Goal: Information Seeking & Learning: Find contact information

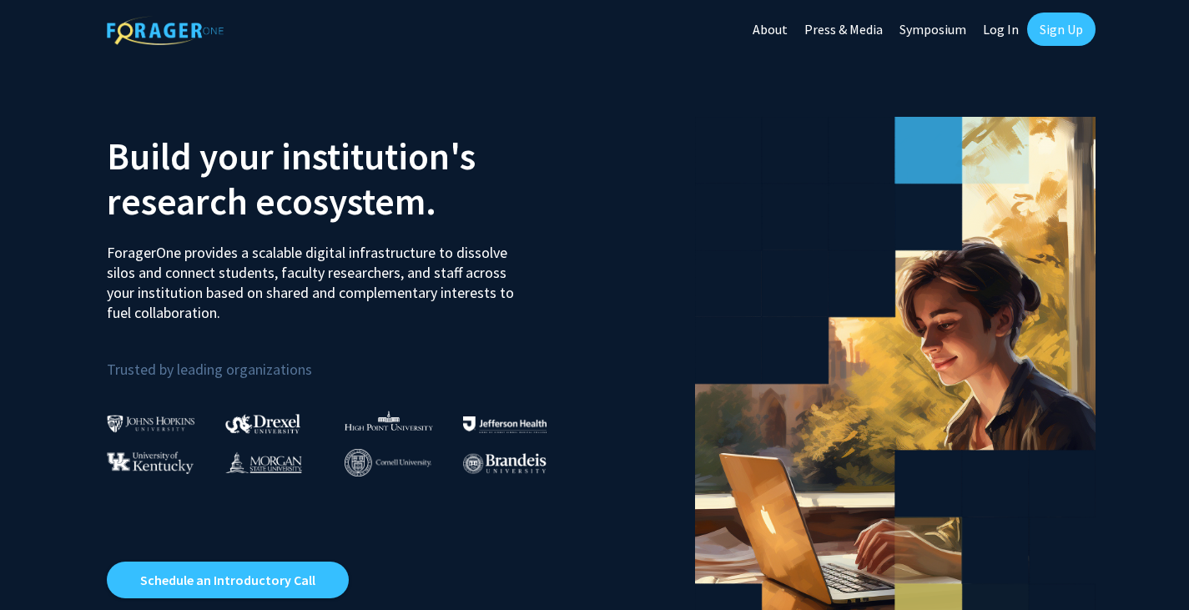
click at [1005, 27] on link "Log In" at bounding box center [1000, 29] width 53 height 58
select select
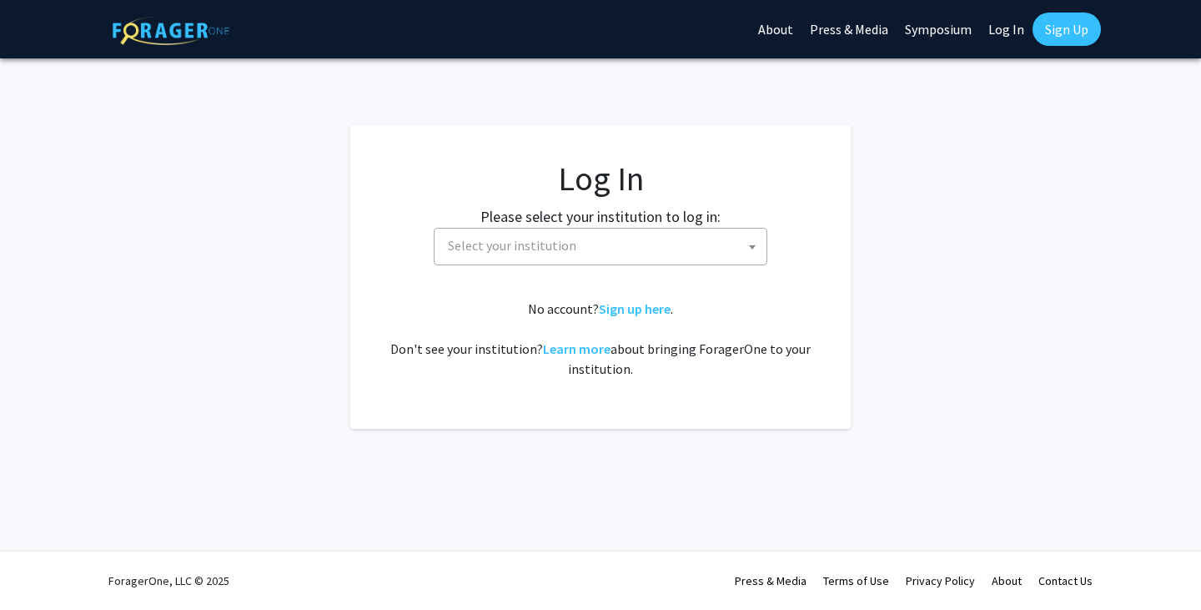
click at [586, 244] on span "Select your institution" at bounding box center [603, 246] width 325 height 34
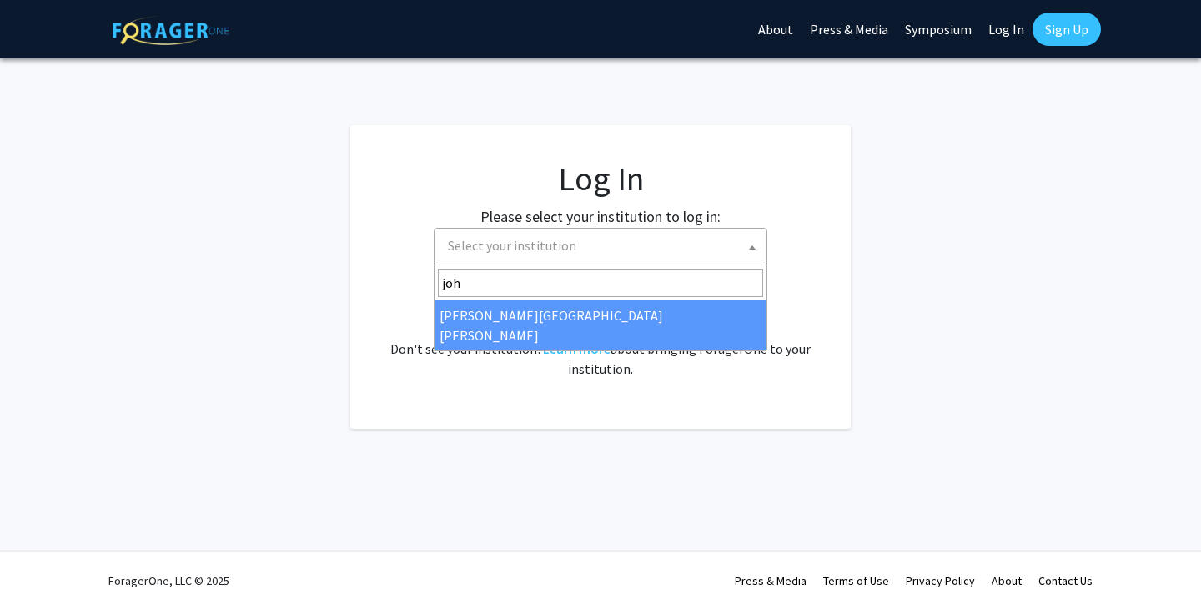
type input "joh"
select select "1"
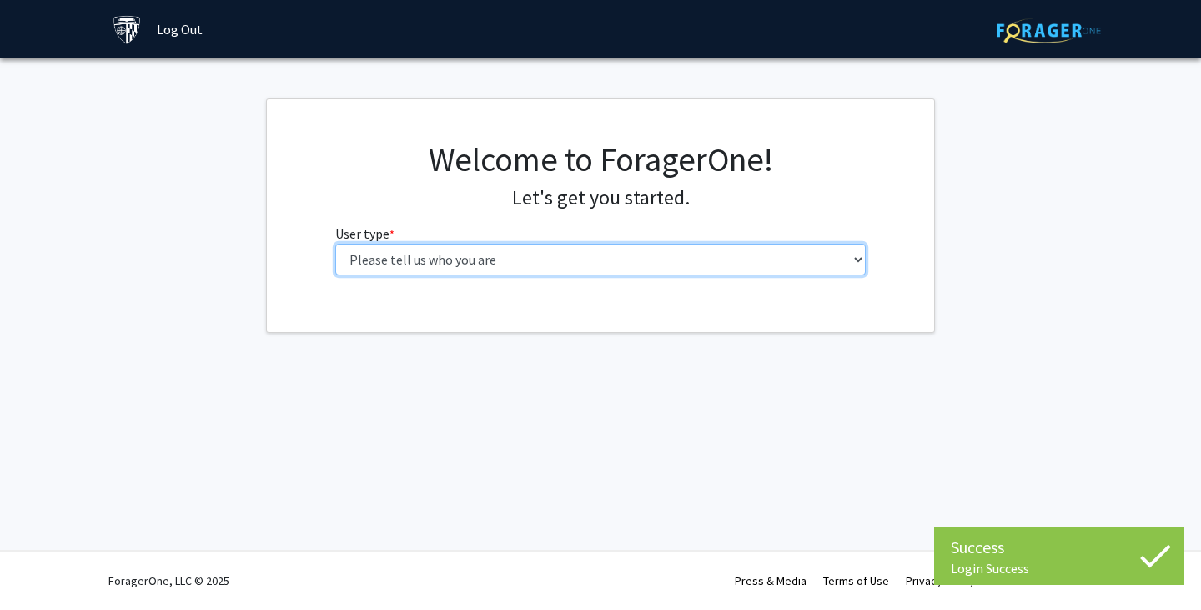
click at [433, 258] on select "Please tell us who you are Undergraduate Student Master's Student Doctoral Cand…" at bounding box center [600, 260] width 531 height 32
select select "1: undergrad"
click at [335, 244] on select "Please tell us who you are Undergraduate Student Master's Student Doctoral Cand…" at bounding box center [600, 260] width 531 height 32
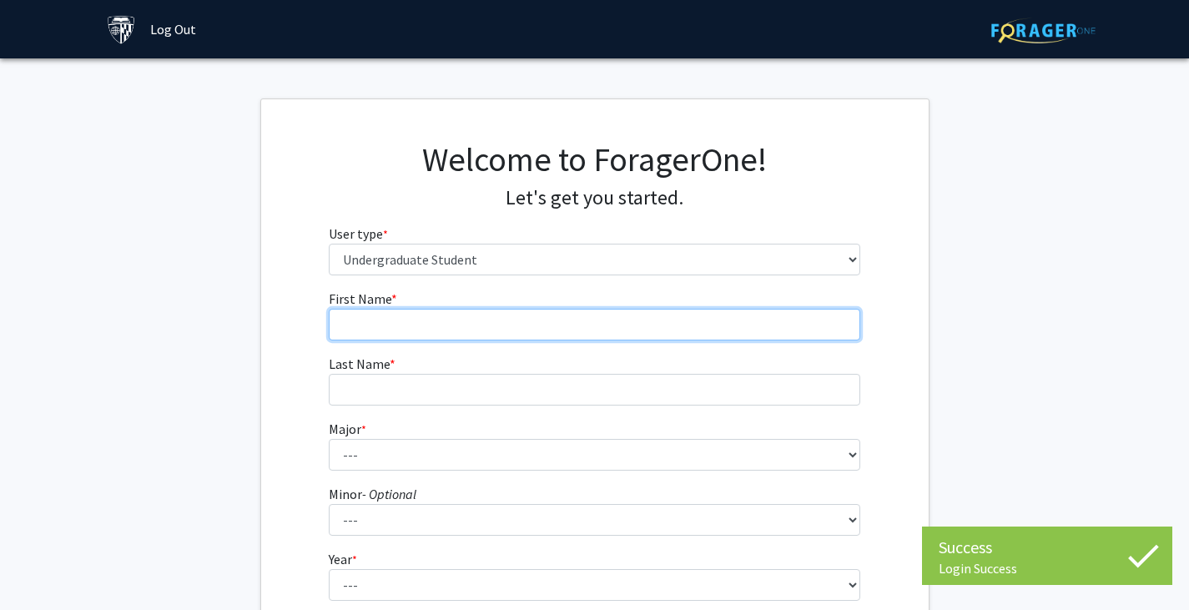
click at [530, 335] on input "First Name * required" at bounding box center [594, 325] width 531 height 32
type input "Rosalia"
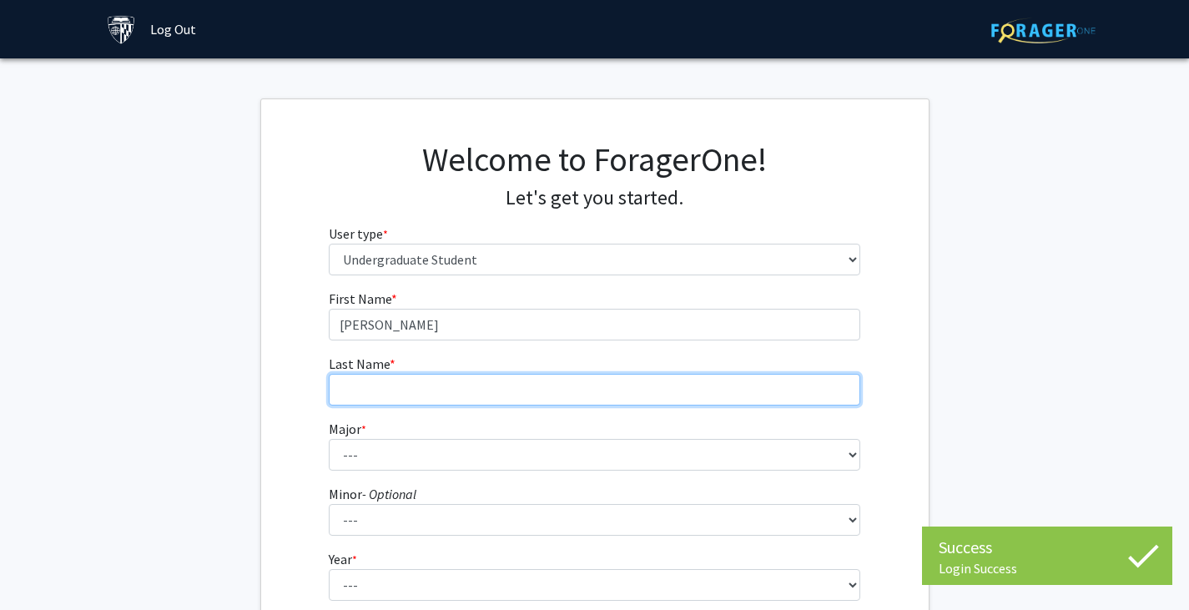
type input "Reale"
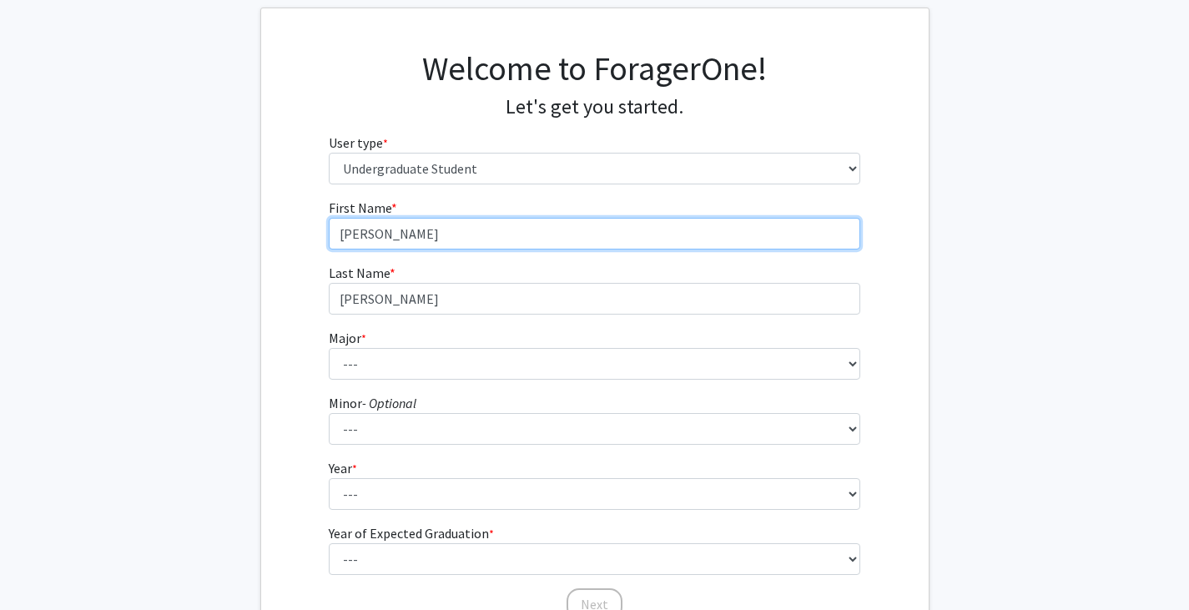
scroll to position [92, 0]
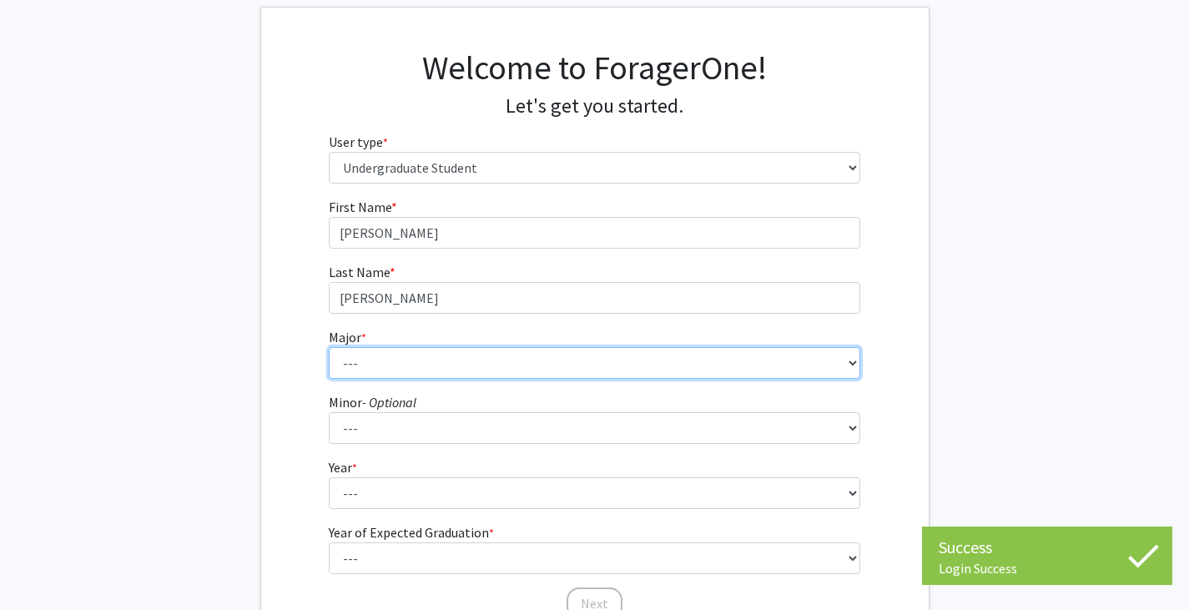
click at [443, 369] on select "--- Africana Studies Anthropology Applied Mathematics & Statistics Archaeology …" at bounding box center [594, 363] width 531 height 32
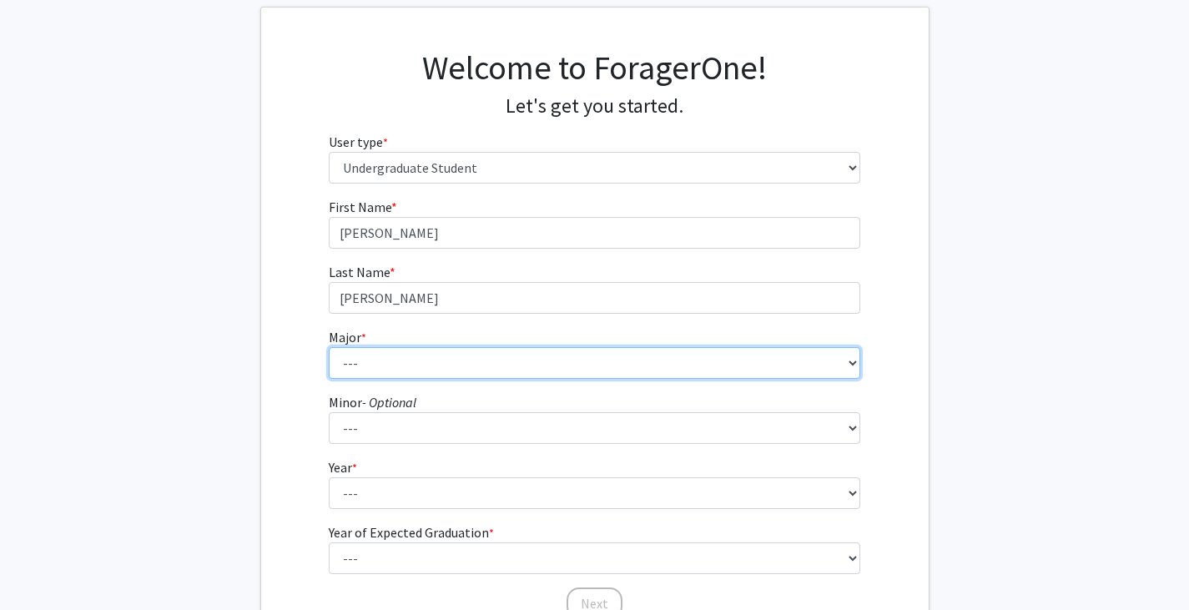
select select "39: 53"
click at [443, 361] on select "--- Africana Studies Anthropology Applied Mathematics & Statistics Archaeology …" at bounding box center [594, 363] width 531 height 32
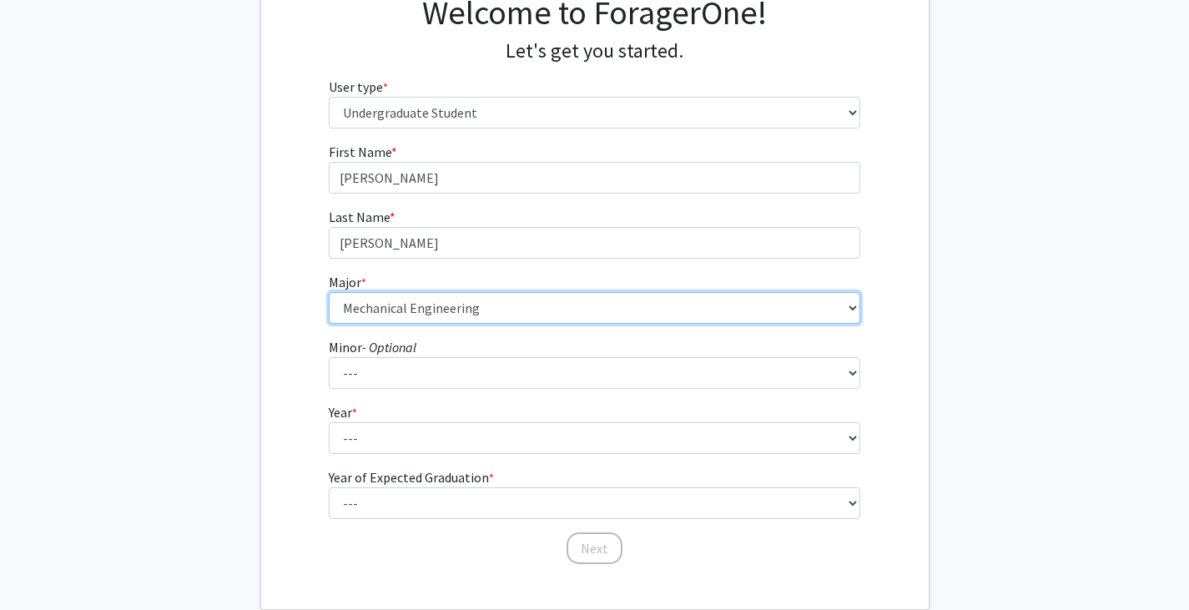
scroll to position [148, 0]
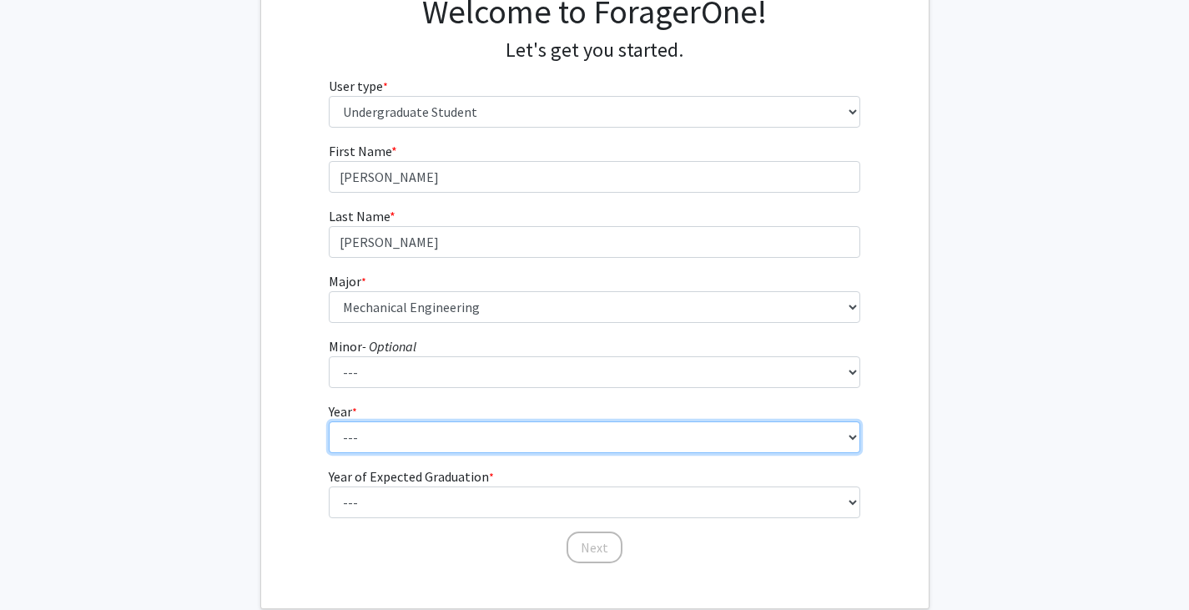
click at [412, 435] on select "--- First-year Sophomore Junior Senior Postbaccalaureate Certificate" at bounding box center [594, 437] width 531 height 32
select select "2: sophomore"
click at [329, 421] on select "--- First-year Sophomore Junior Senior Postbaccalaureate Certificate" at bounding box center [594, 437] width 531 height 32
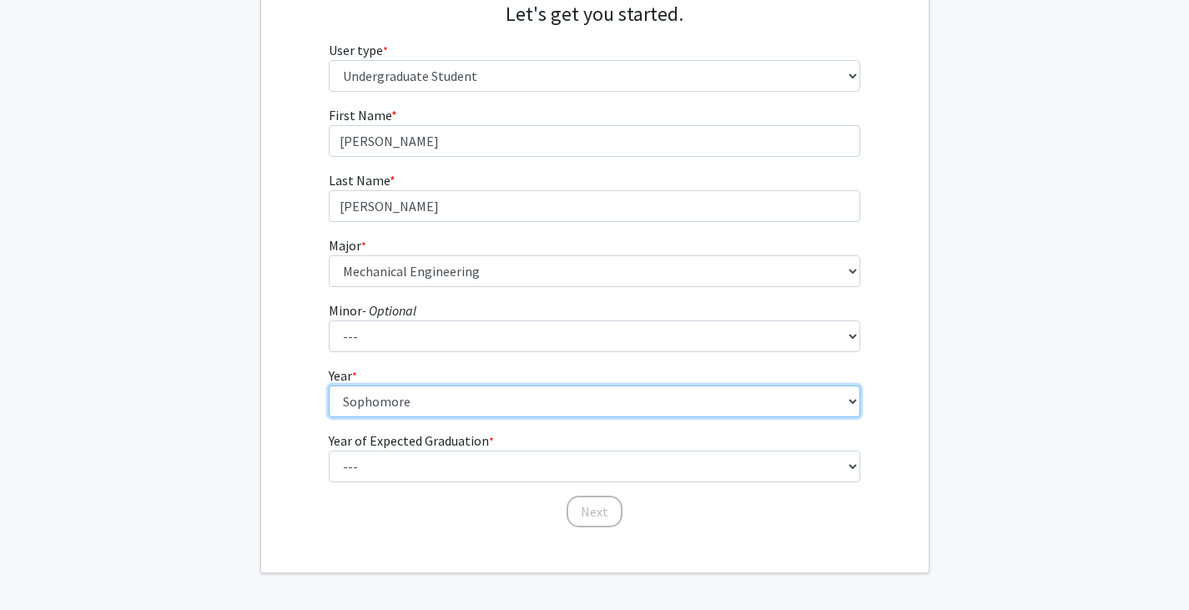
scroll to position [186, 0]
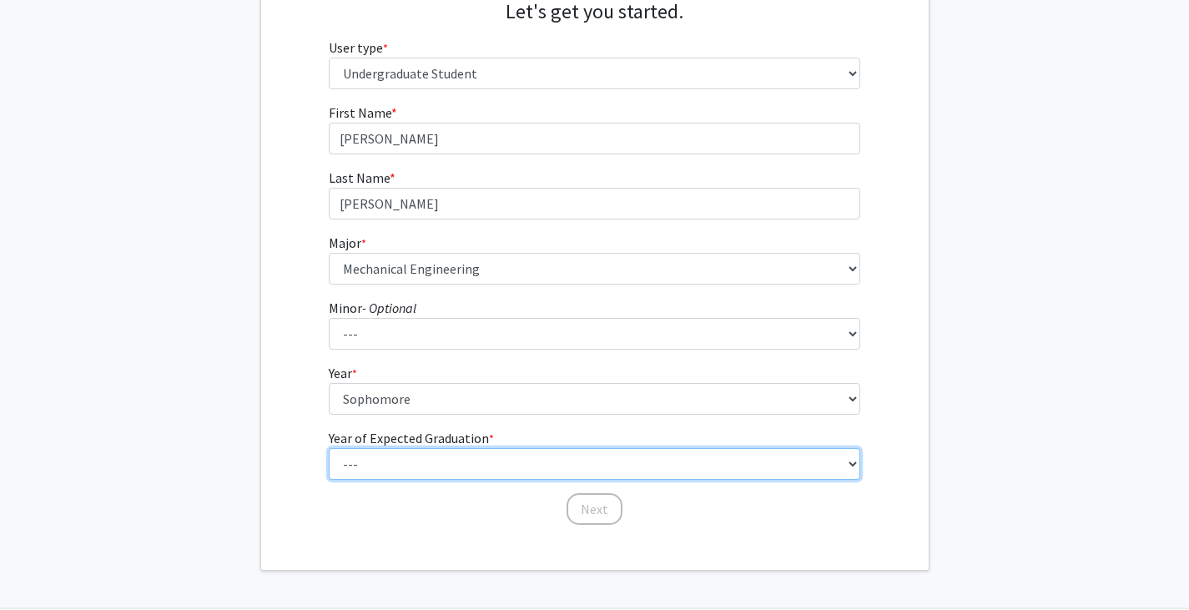
click at [407, 453] on select "--- 2025 2026 2027 2028 2029 2030 2031 2032 2033 2034" at bounding box center [594, 464] width 531 height 32
select select "4: 2028"
click at [329, 448] on select "--- 2025 2026 2027 2028 2029 2030 2031 2032 2033 2034" at bounding box center [594, 464] width 531 height 32
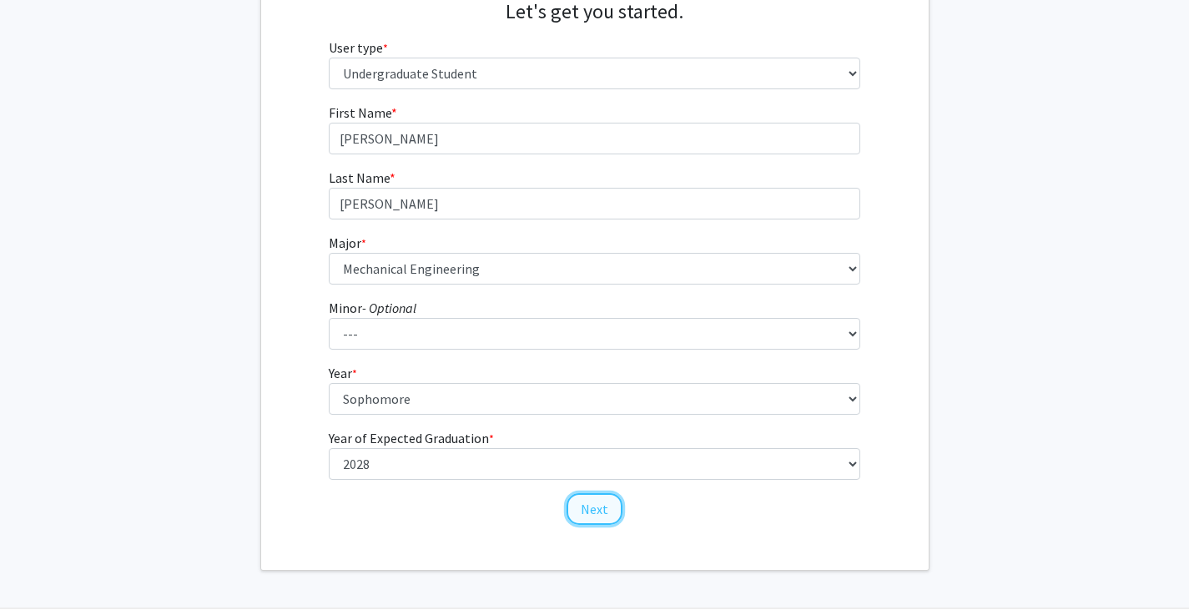
click at [583, 510] on button "Next" at bounding box center [594, 509] width 56 height 32
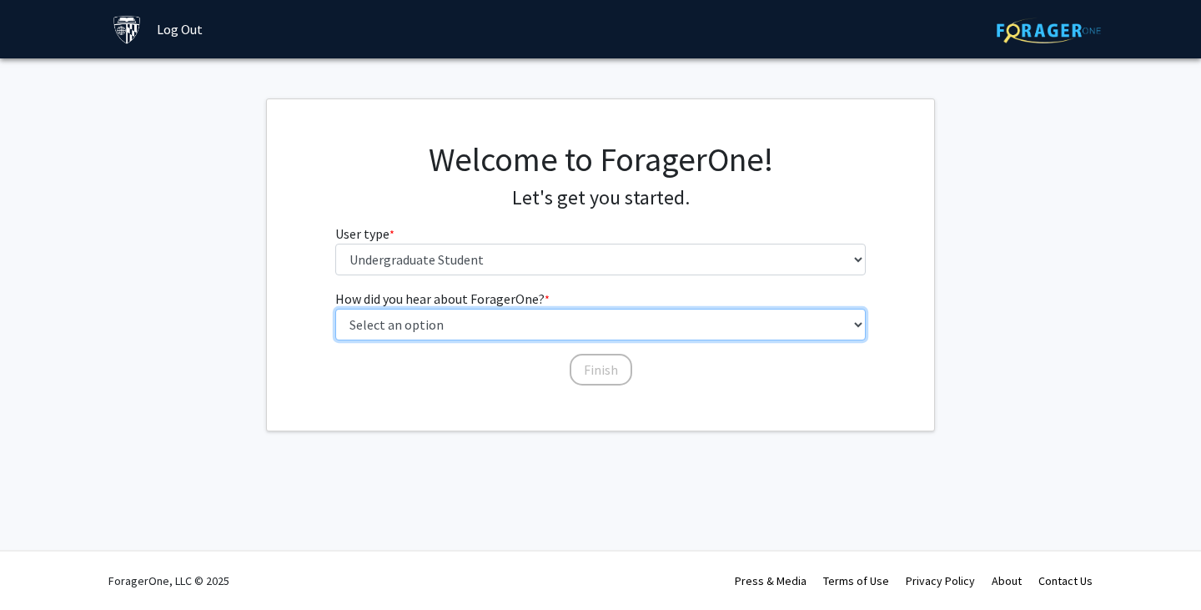
click at [533, 324] on select "Select an option Peer/student recommendation Faculty/staff recommendation Unive…" at bounding box center [600, 325] width 531 height 32
select select "3: university_website"
click at [335, 309] on select "Select an option Peer/student recommendation Faculty/staff recommendation Unive…" at bounding box center [600, 325] width 531 height 32
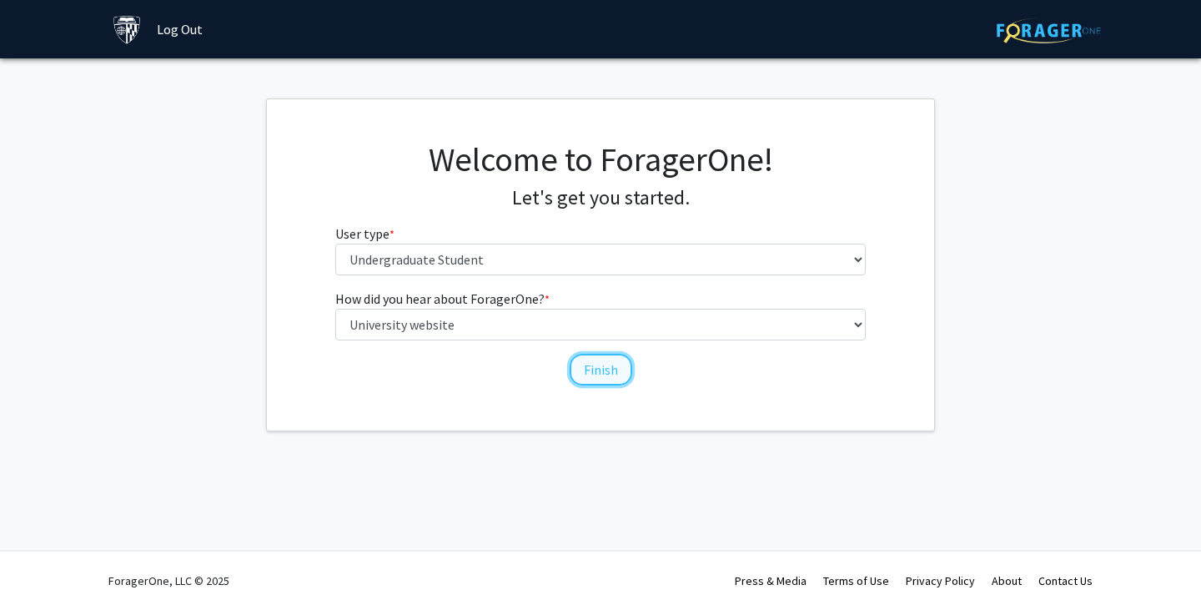
click at [595, 364] on button "Finish" at bounding box center [601, 370] width 63 height 32
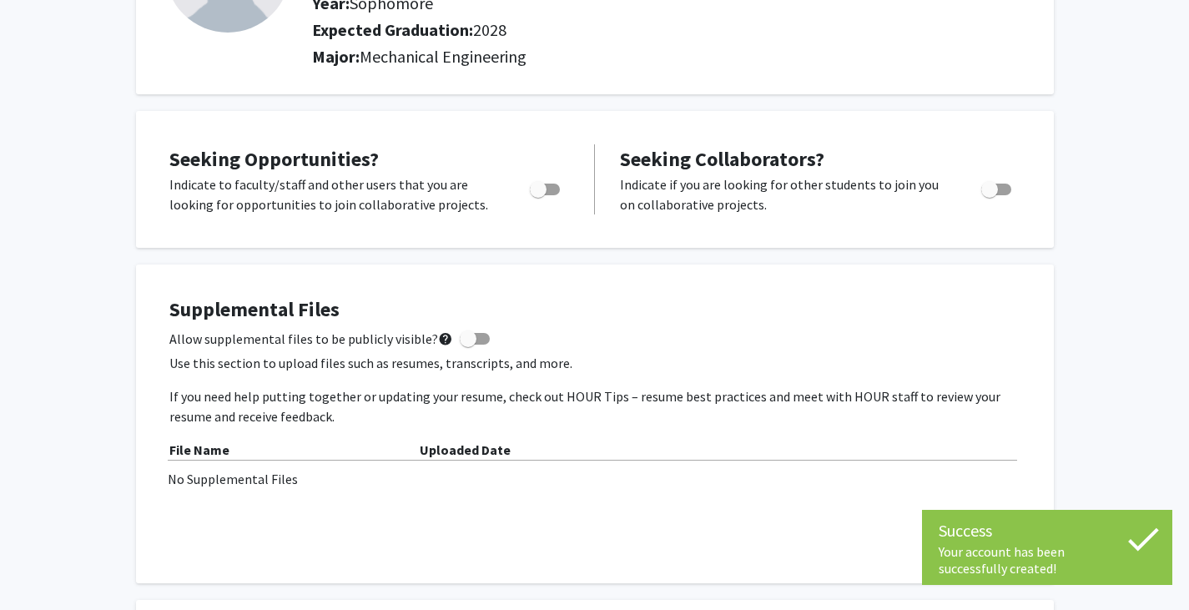
scroll to position [200, 0]
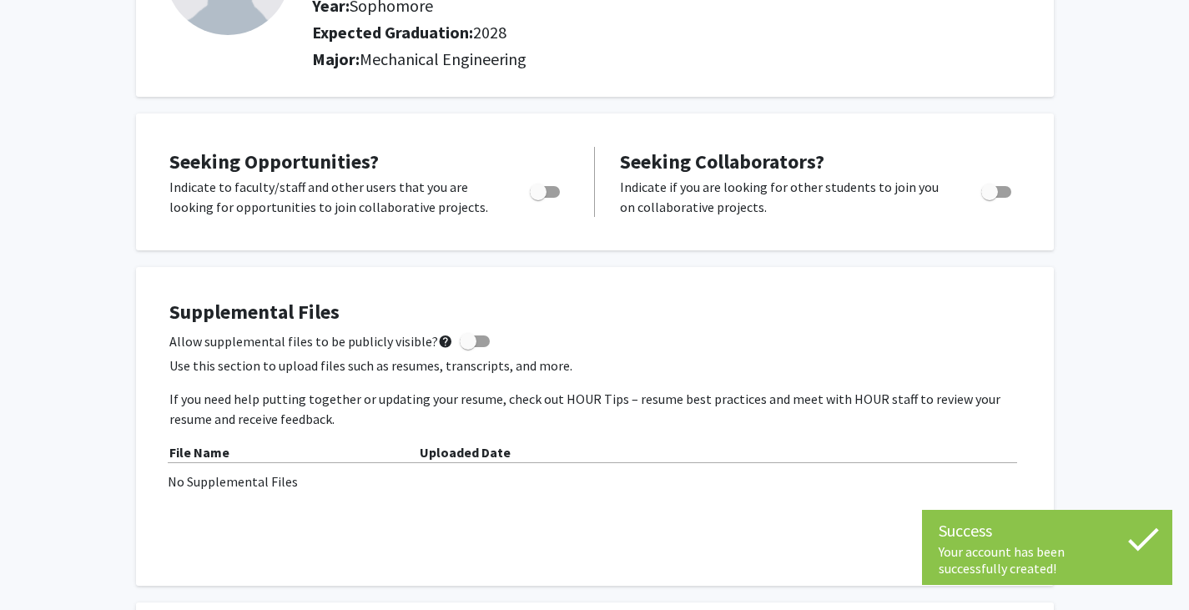
click at [550, 185] on label "Toggle" at bounding box center [541, 192] width 37 height 20
click at [538, 198] on input "Are you actively seeking opportunities?" at bounding box center [537, 198] width 1 height 1
checkbox input "true"
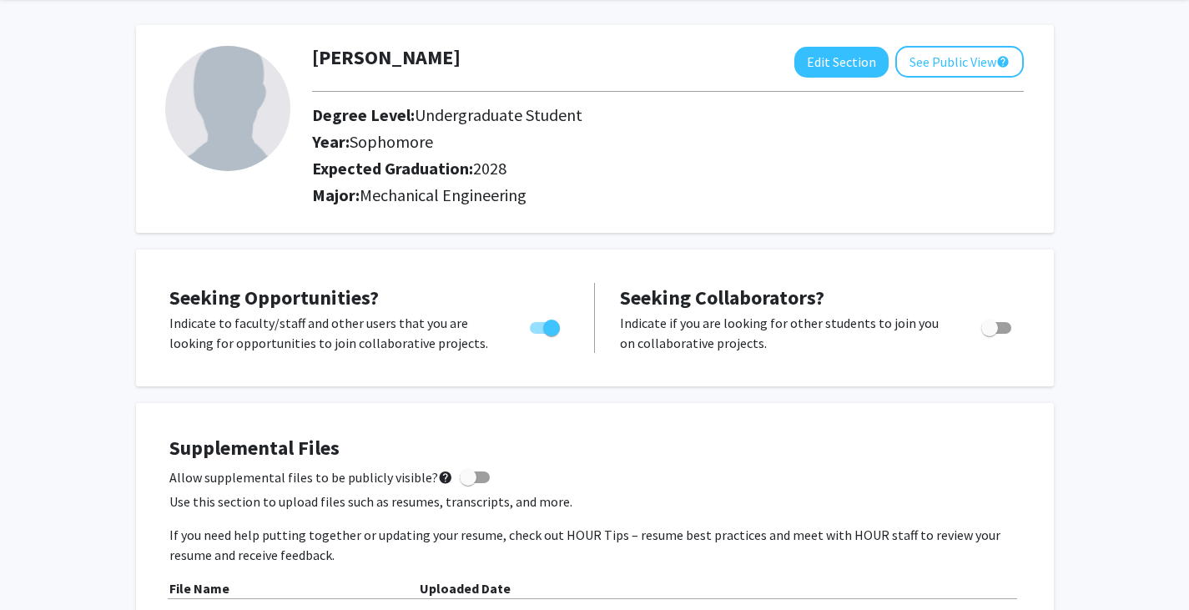
scroll to position [0, 0]
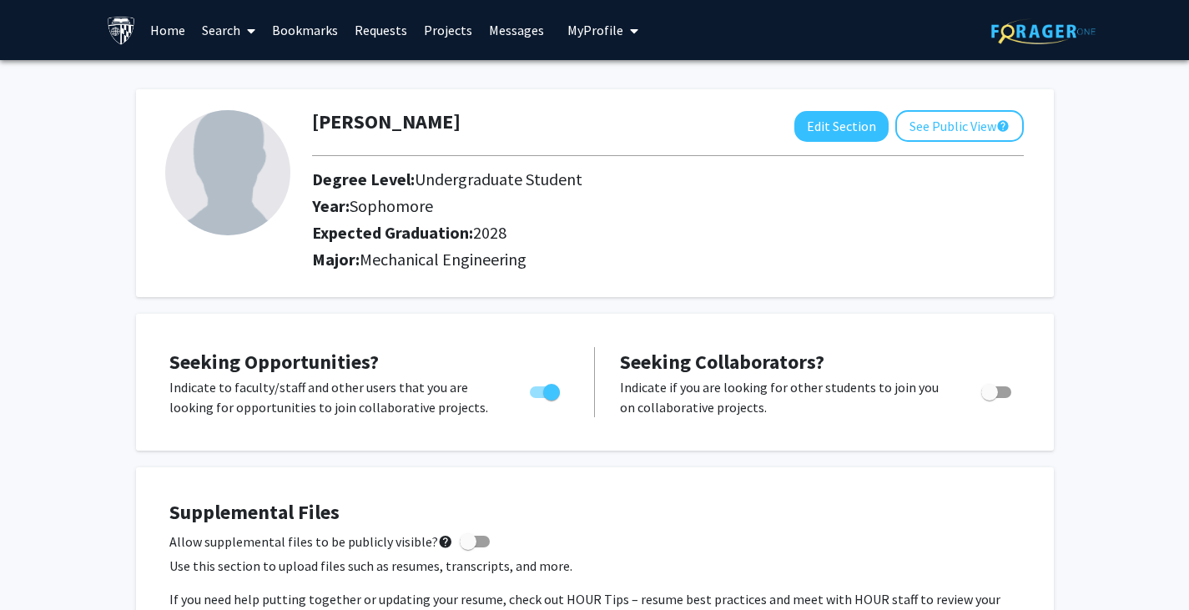
click at [233, 32] on link "Search" at bounding box center [229, 30] width 70 height 58
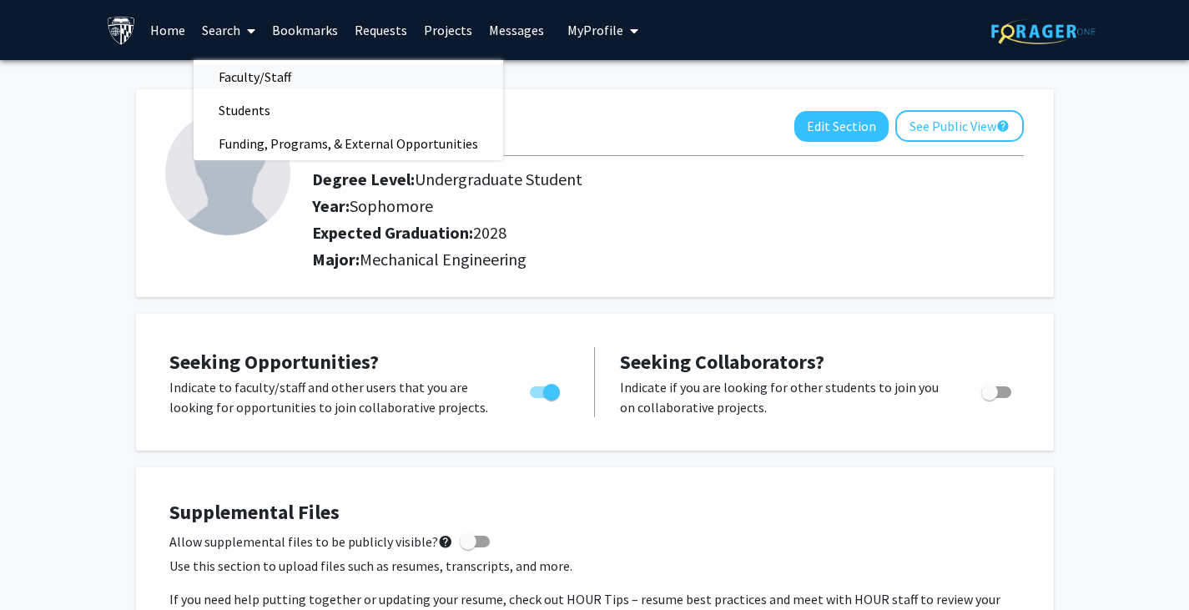
click at [254, 78] on span "Faculty/Staff" at bounding box center [255, 76] width 123 height 33
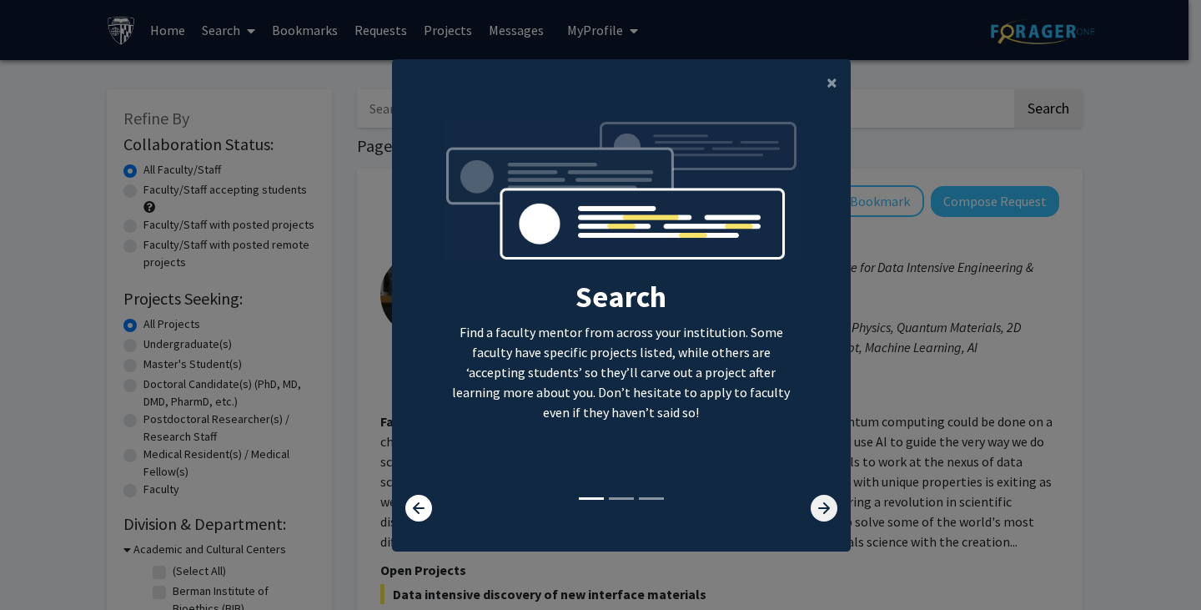
click at [820, 510] on icon at bounding box center [824, 508] width 27 height 27
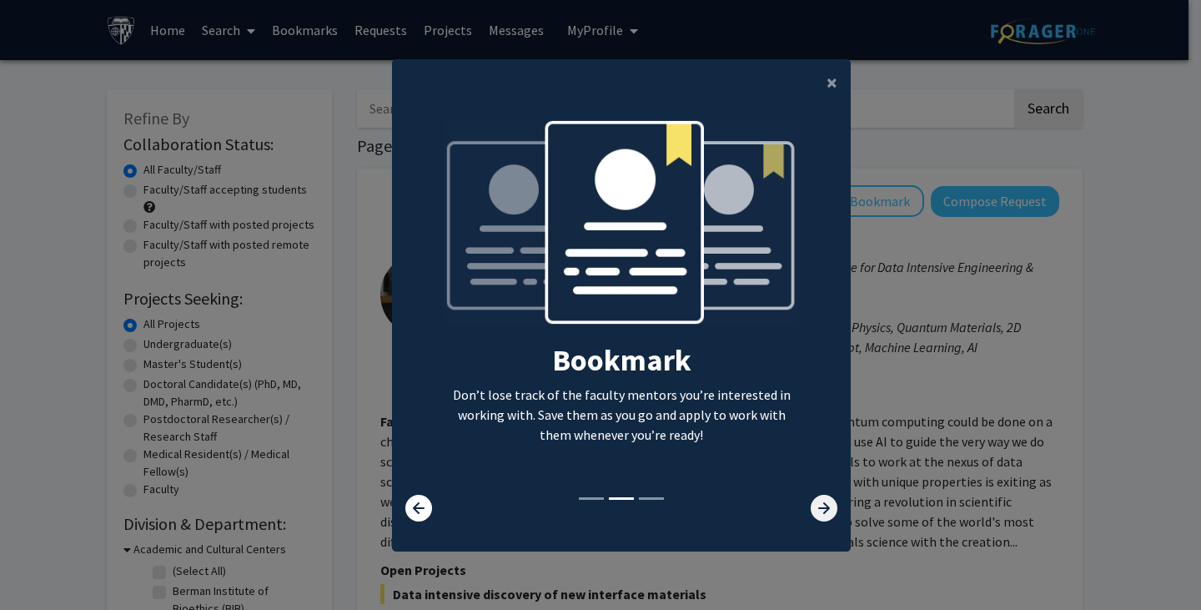
click at [819, 510] on icon at bounding box center [824, 508] width 27 height 27
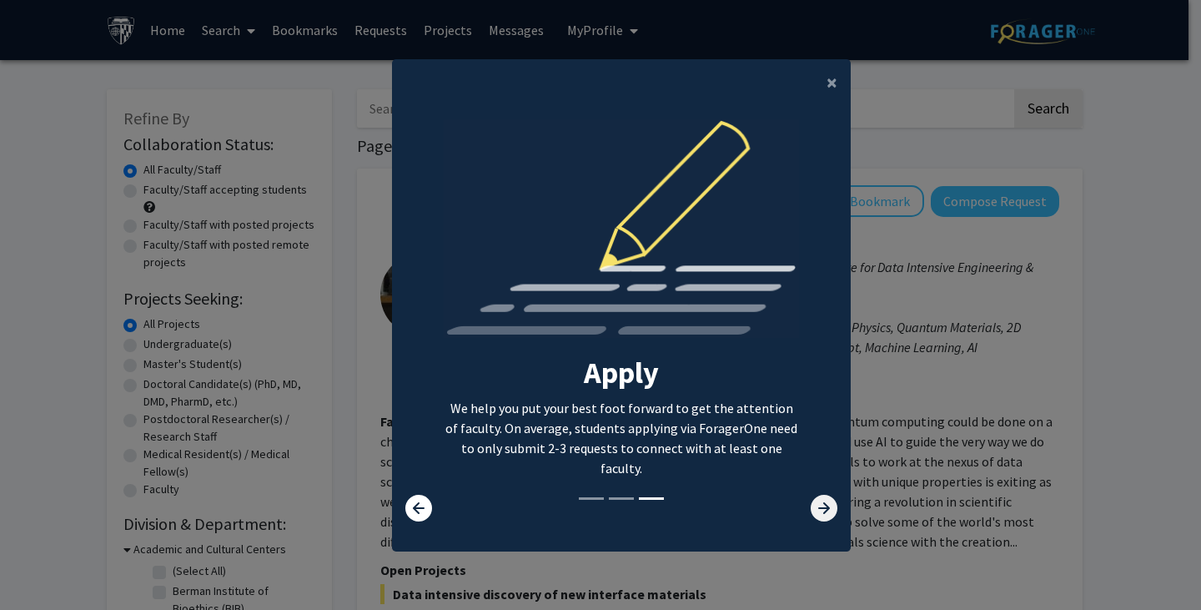
click at [819, 510] on icon at bounding box center [824, 508] width 27 height 27
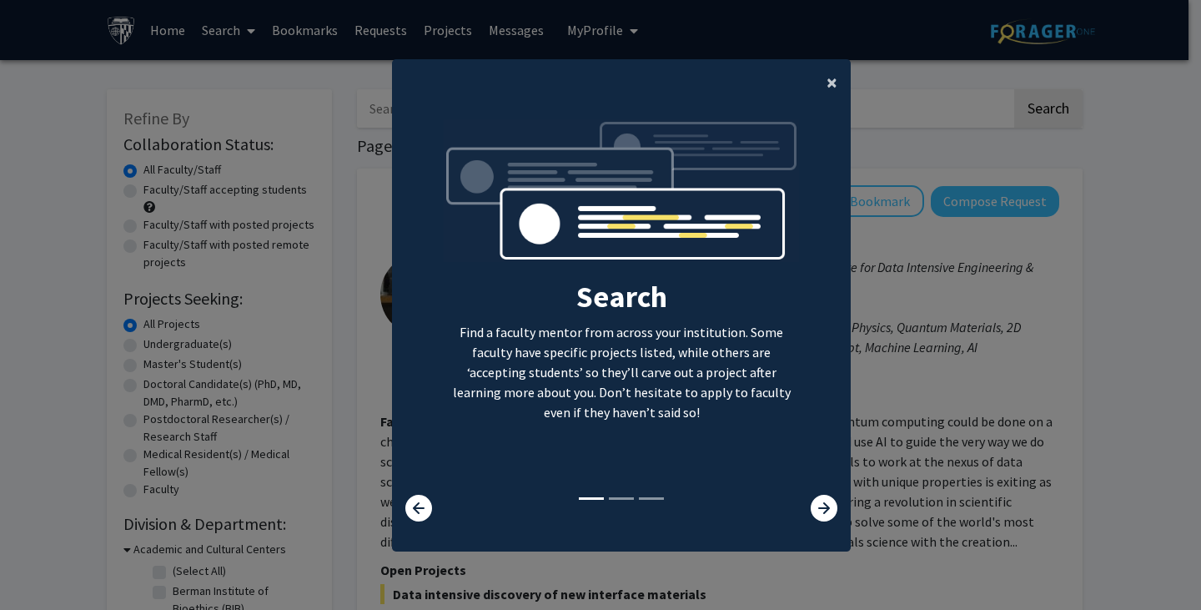
click at [827, 81] on span "×" at bounding box center [832, 82] width 11 height 26
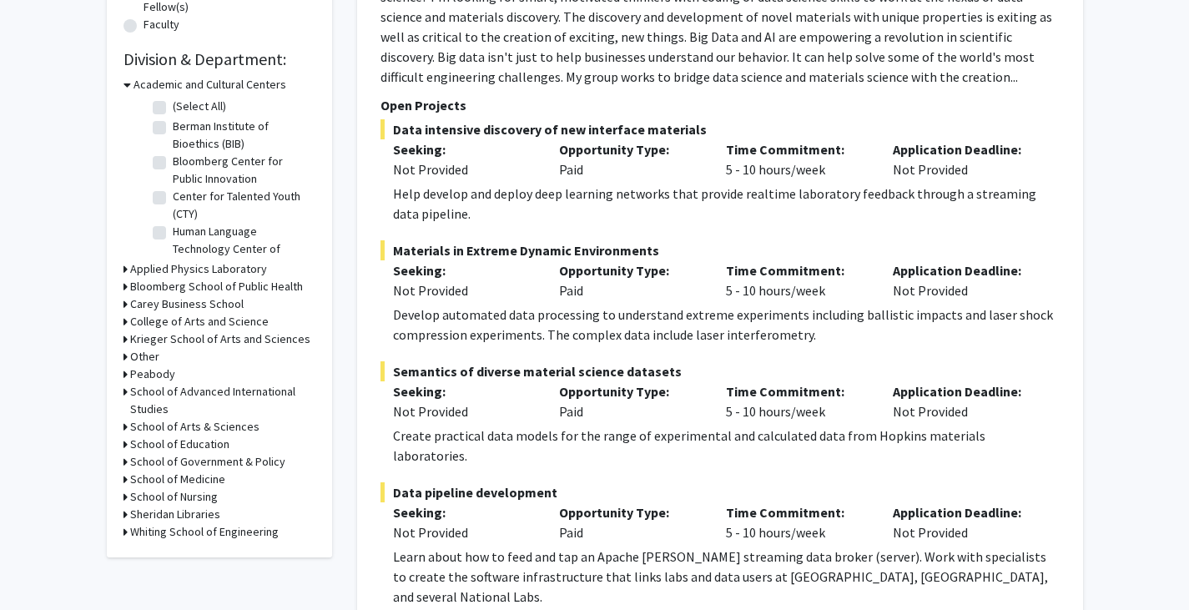
scroll to position [464, 0]
click at [122, 527] on div "Refine By Collaboration Status: Collaboration Status All Faculty/Staff Collabor…" at bounding box center [219, 92] width 225 height 932
click at [125, 533] on icon at bounding box center [125, 533] width 4 height 18
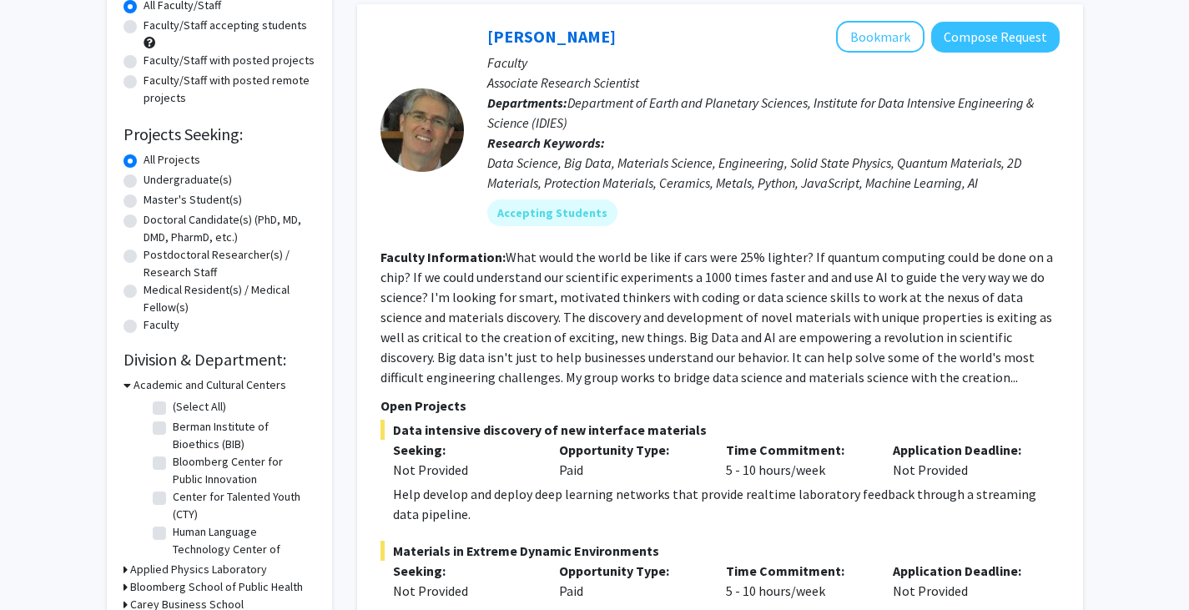
scroll to position [0, 0]
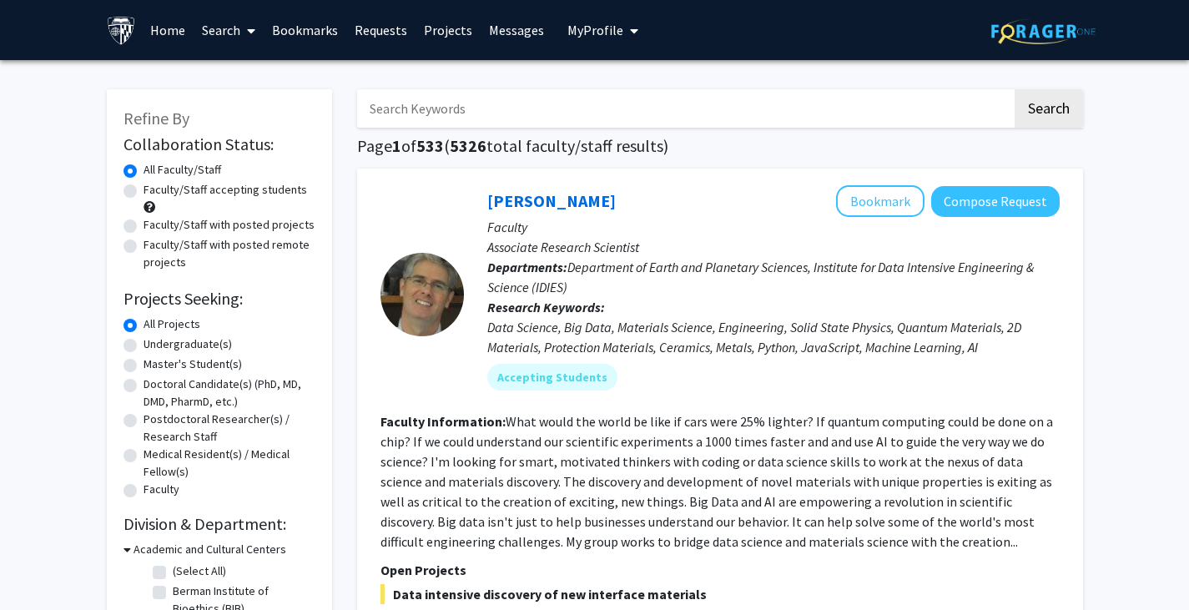
click at [478, 98] on input "Search Keywords" at bounding box center [684, 108] width 655 height 38
type input "mechanical"
click at [1014, 89] on button "Search" at bounding box center [1048, 108] width 68 height 38
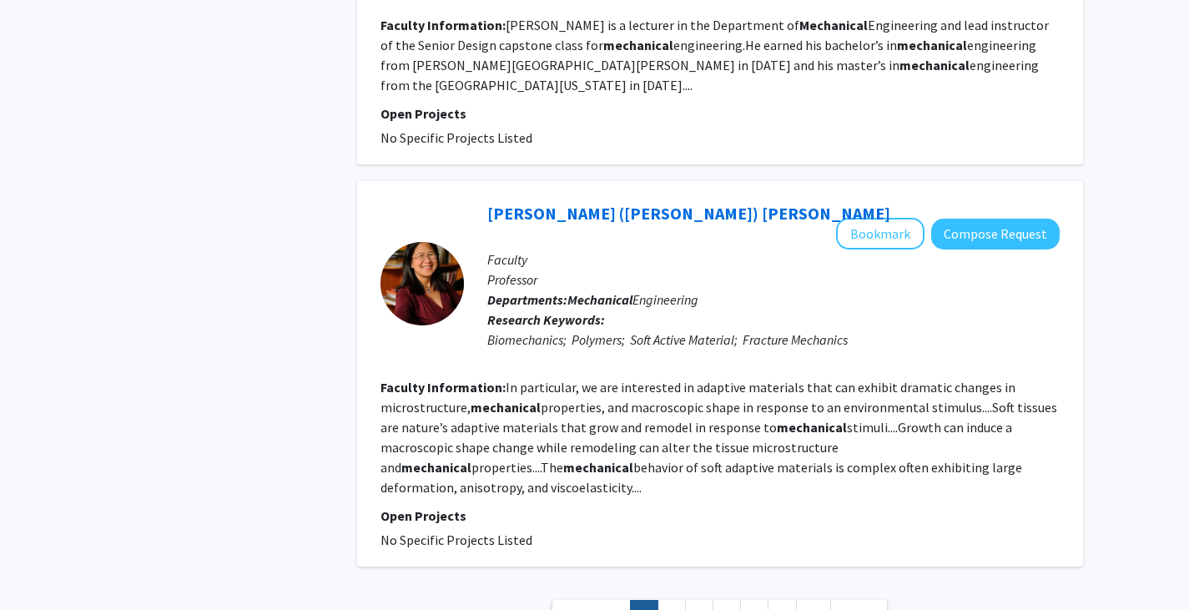
scroll to position [3744, 0]
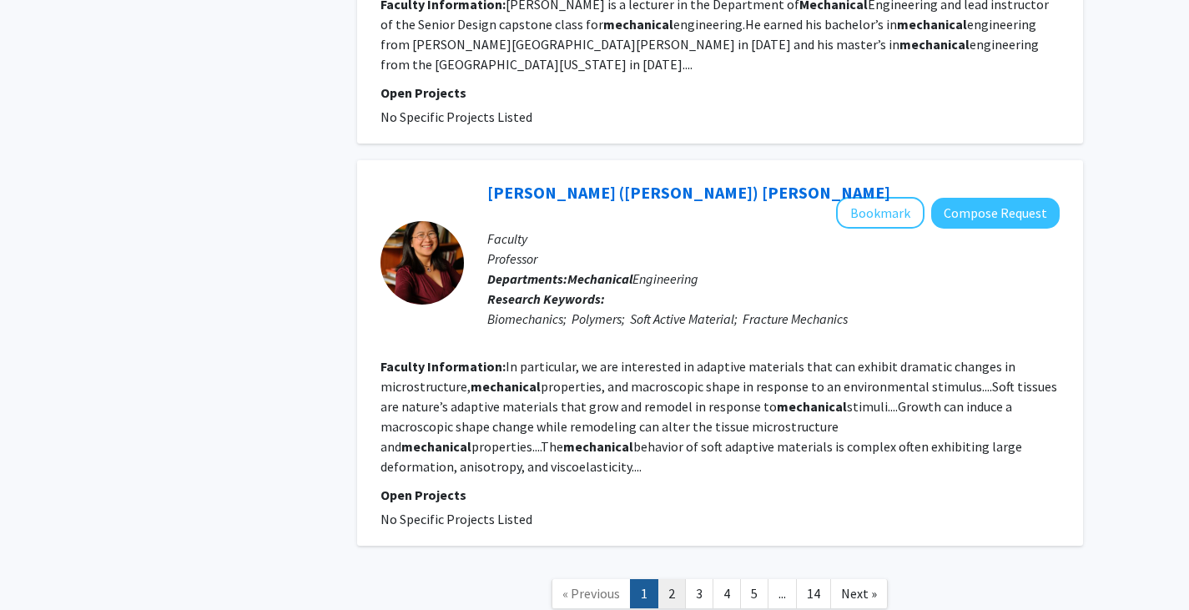
click at [671, 579] on link "2" at bounding box center [671, 593] width 28 height 29
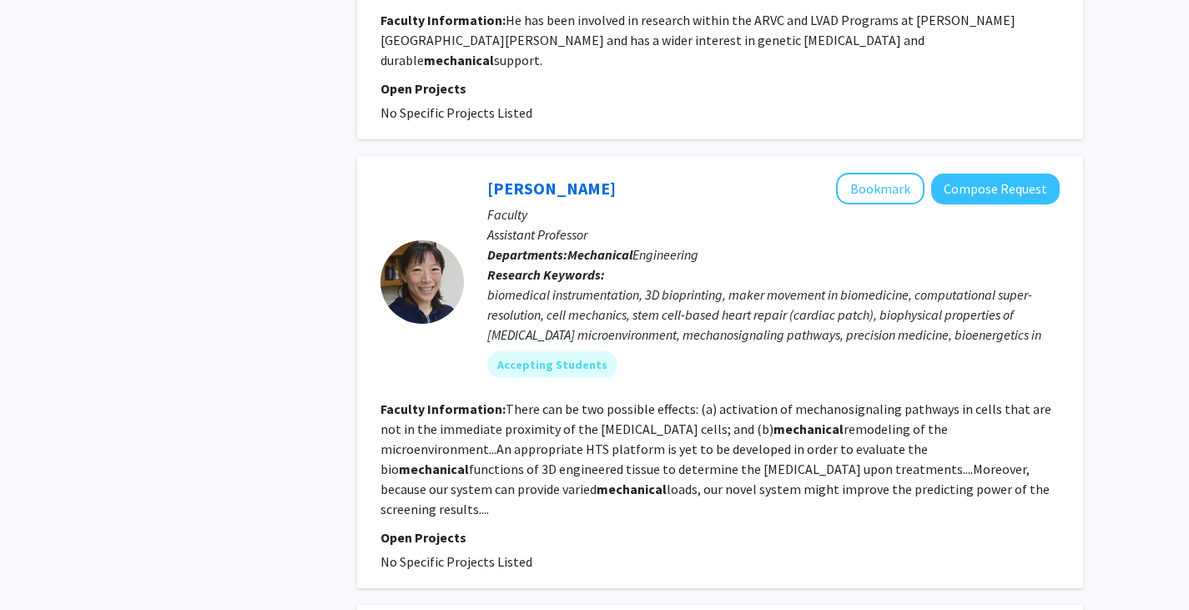
scroll to position [2156, 0]
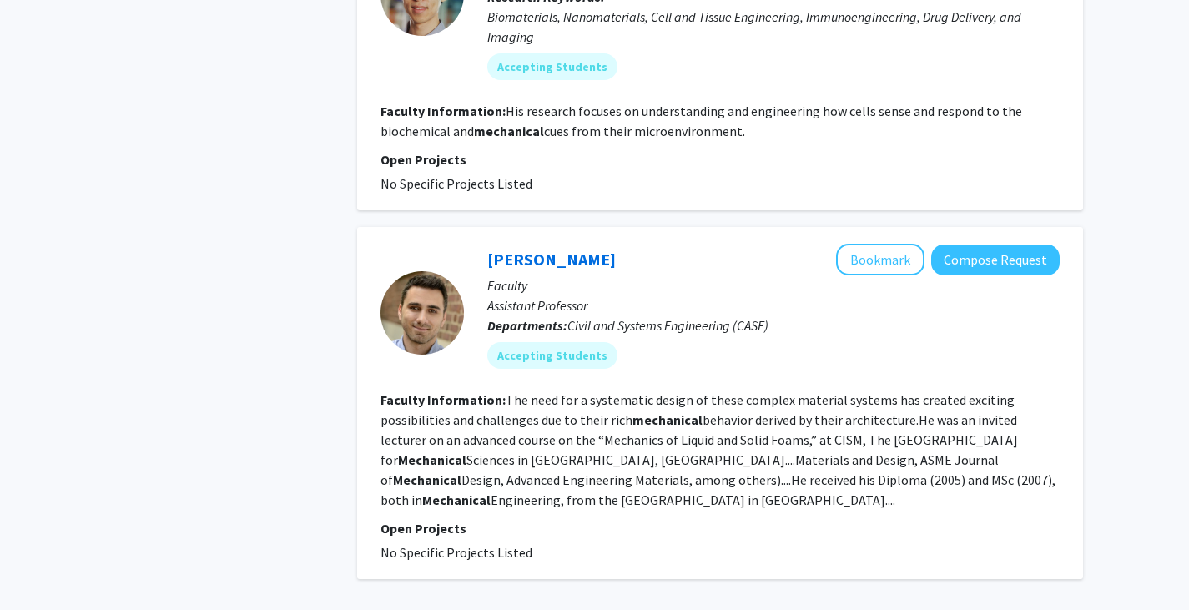
click at [480, 544] on span "No Specific Projects Listed" at bounding box center [456, 552] width 152 height 17
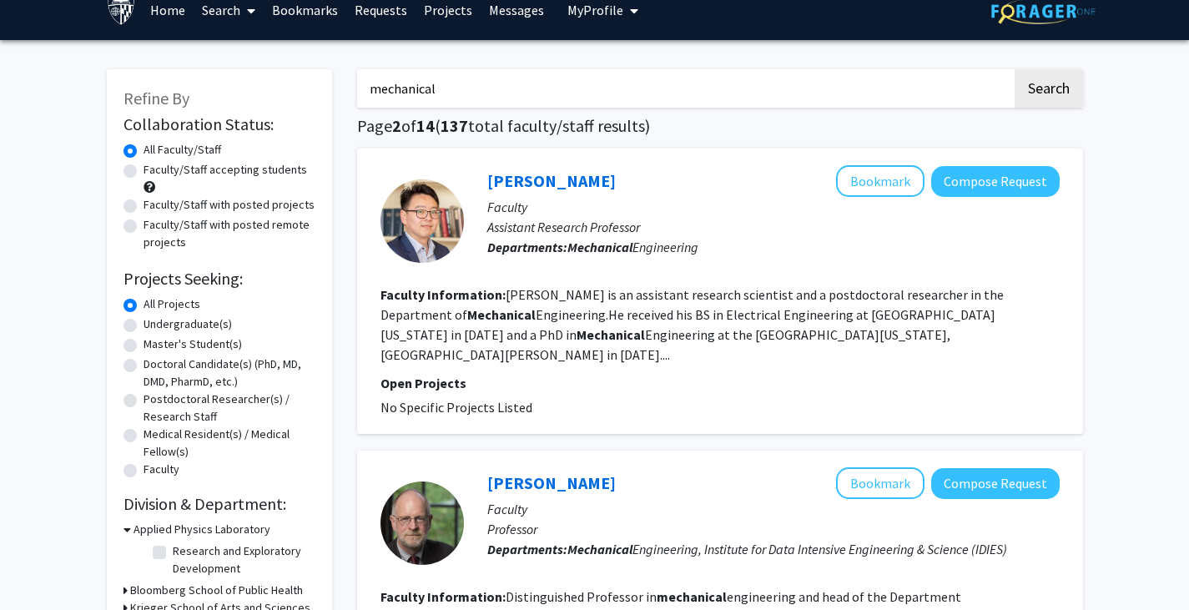
scroll to position [0, 0]
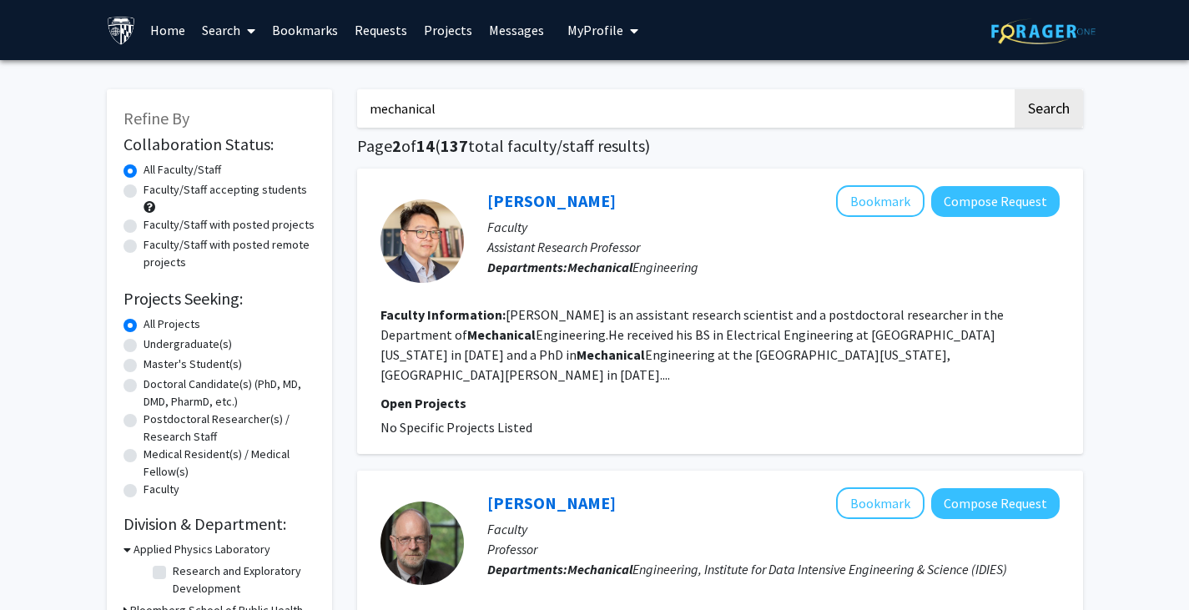
drag, startPoint x: 450, startPoint y: 113, endPoint x: 368, endPoint y: 107, distance: 82.8
click at [368, 107] on input "mechanical" at bounding box center [684, 108] width 655 height 38
type input "bellingham"
click at [1014, 89] on button "Search" at bounding box center [1048, 108] width 68 height 38
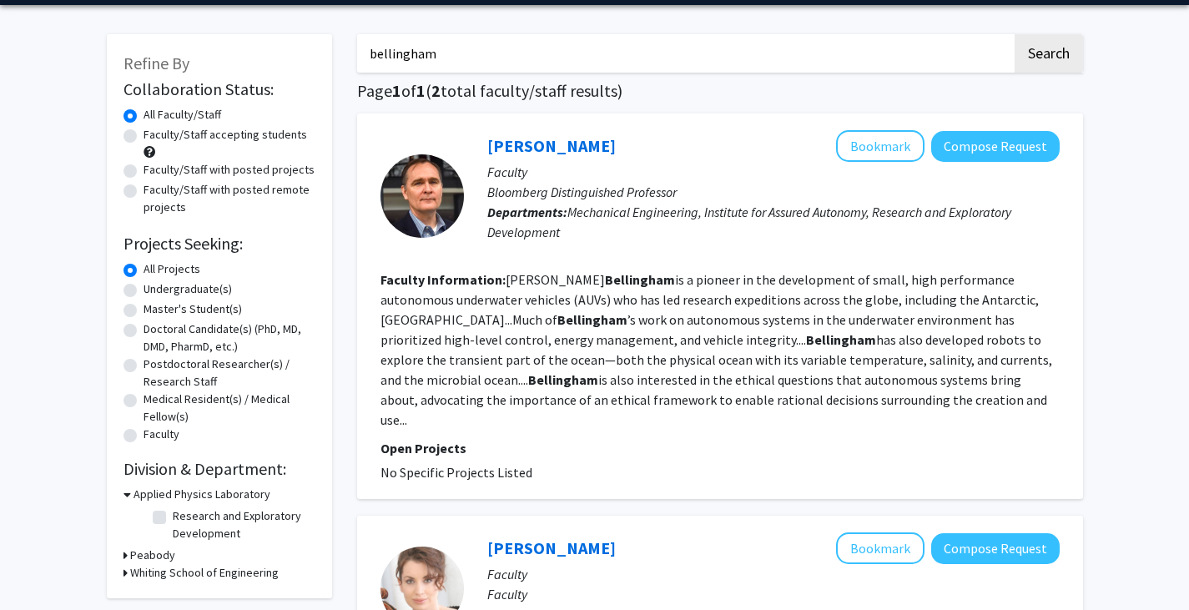
scroll to position [53, 0]
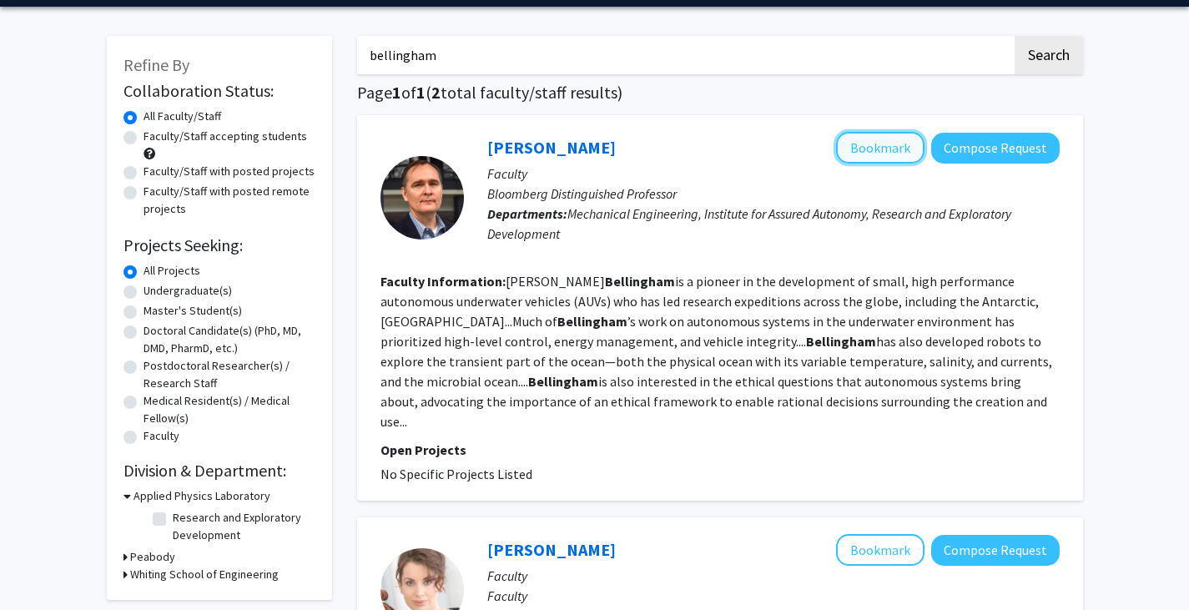
click at [897, 142] on button "Bookmark" at bounding box center [880, 148] width 88 height 32
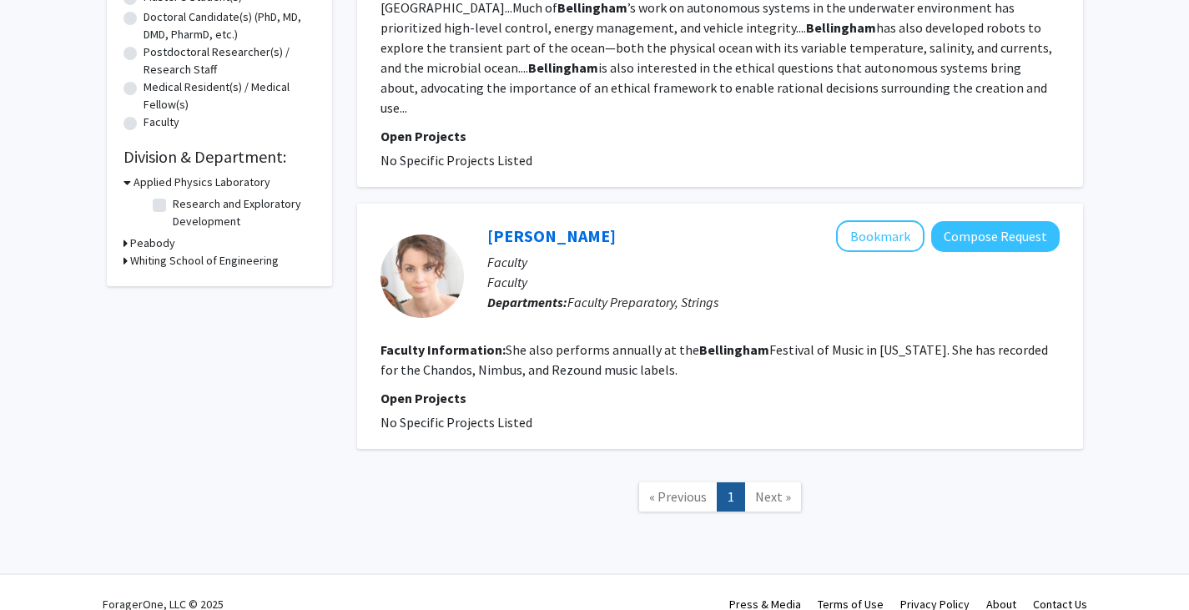
scroll to position [370, 0]
